Goal: Understand process/instructions: Learn how to perform a task or action

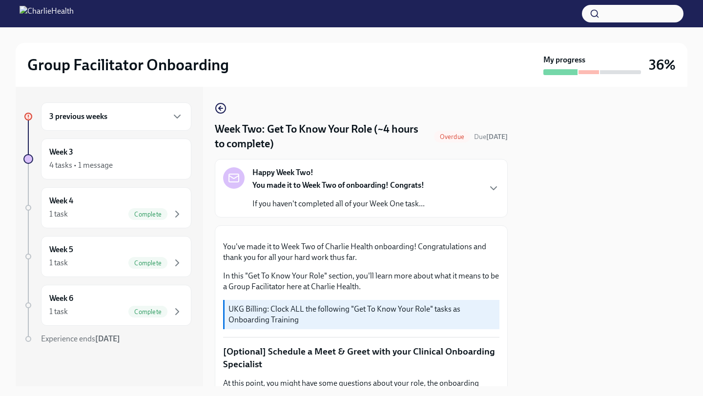
scroll to position [542, 0]
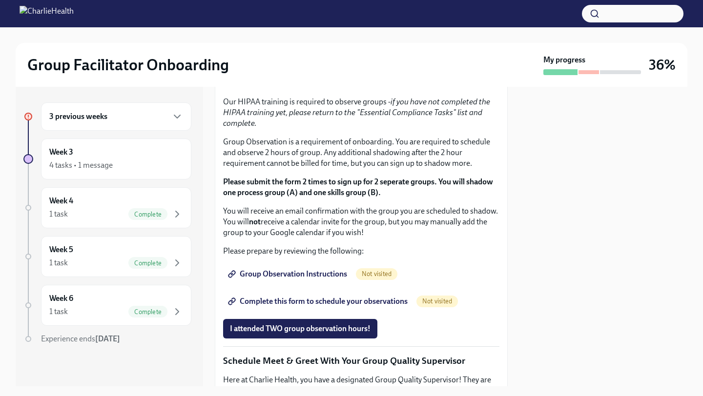
drag, startPoint x: 243, startPoint y: 188, endPoint x: 310, endPoint y: 189, distance: 66.4
copy li "Skills For Facilitators"
click at [260, 55] on span "I completed these three Docebo courses!" at bounding box center [298, 50] width 137 height 10
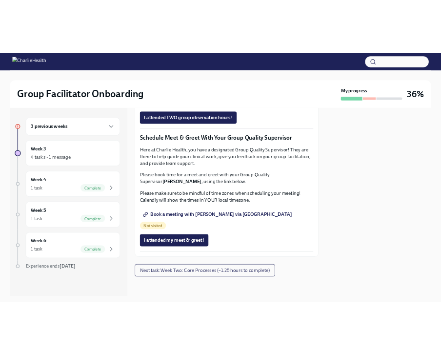
scroll to position [770, 0]
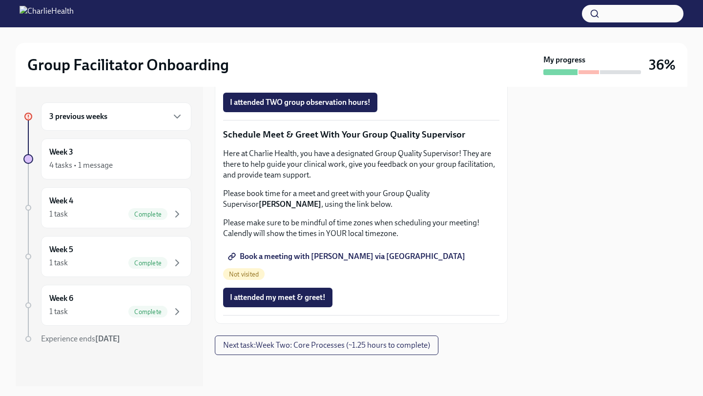
click at [311, 53] on span "Group Observation Instructions" at bounding box center [288, 48] width 117 height 10
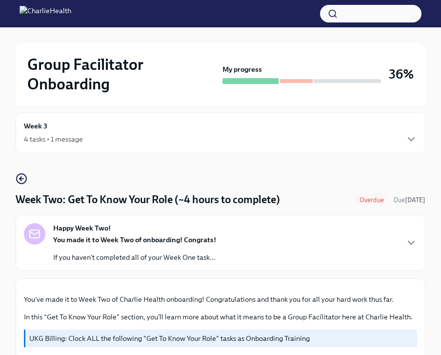
scroll to position [0, 0]
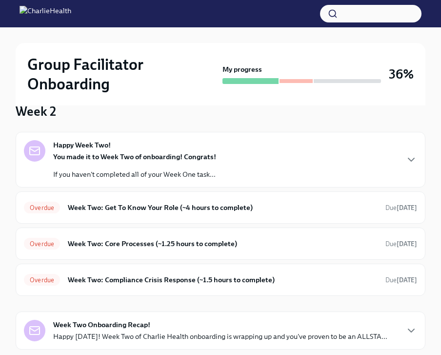
scroll to position [79, 0]
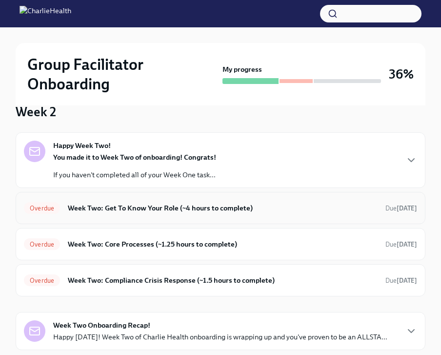
click at [180, 206] on h6 "Week Two: Get To Know Your Role (~4 hours to complete)" at bounding box center [223, 208] width 310 height 11
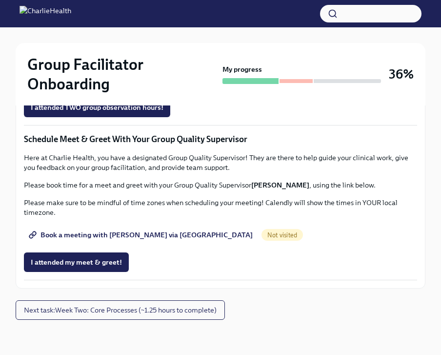
scroll to position [956, 0]
click at [142, 240] on span "Book a meeting with [PERSON_NAME] via [GEOGRAPHIC_DATA]" at bounding box center [142, 235] width 222 height 10
